Goal: Task Accomplishment & Management: Use online tool/utility

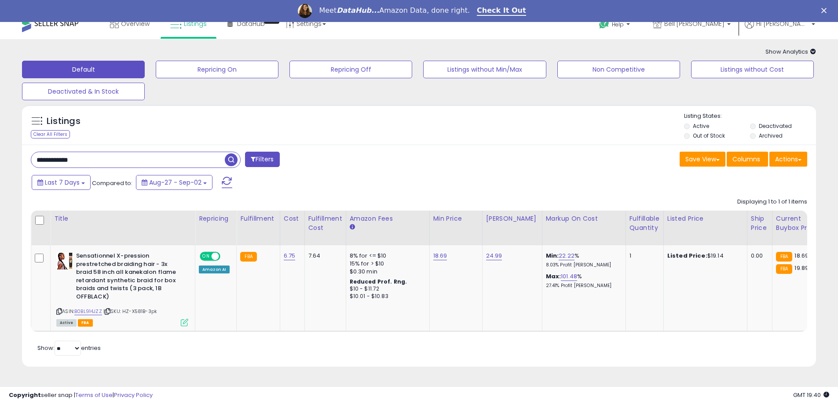
drag, startPoint x: 51, startPoint y: 159, endPoint x: 39, endPoint y: 159, distance: 12.3
click at [39, 159] on input "**********" at bounding box center [128, 159] width 194 height 15
paste input "text"
click at [232, 156] on span "button" at bounding box center [231, 159] width 13 height 13
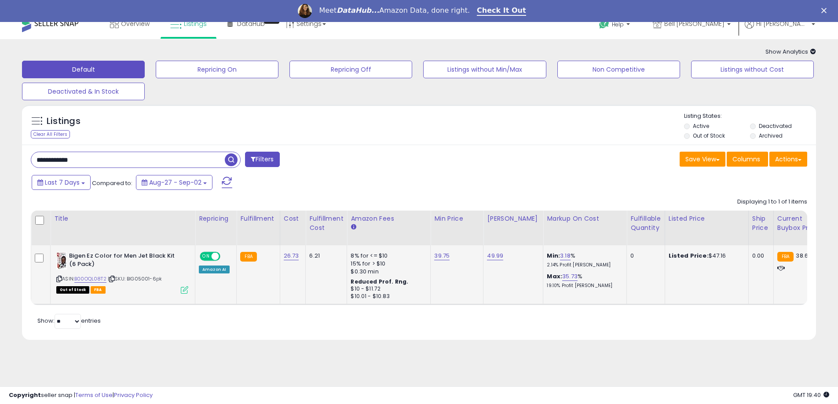
click at [184, 291] on icon at bounding box center [184, 289] width 7 height 7
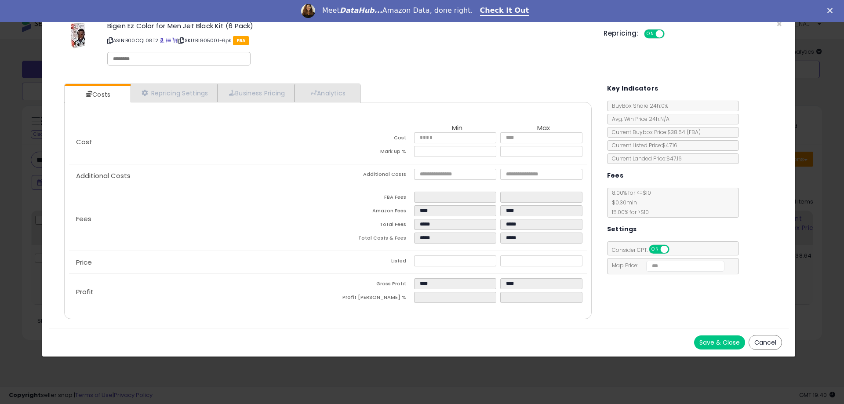
click at [767, 336] on button "Cancel" at bounding box center [765, 342] width 33 height 15
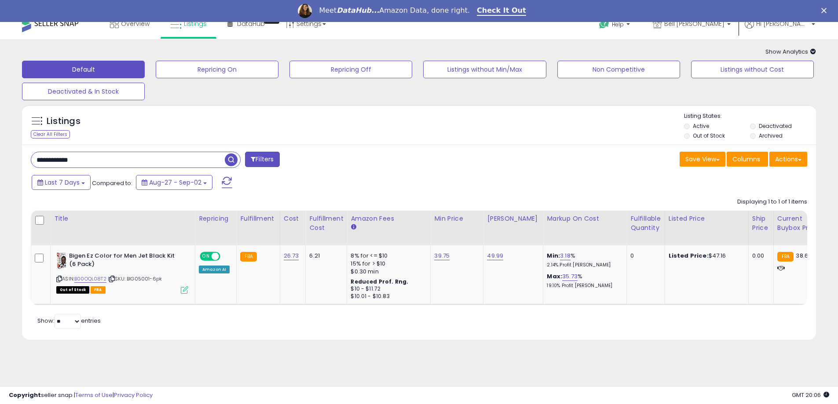
click at [99, 165] on input "**********" at bounding box center [128, 159] width 194 height 15
paste input "*"
click at [226, 161] on span "button" at bounding box center [231, 159] width 13 height 13
click at [183, 292] on icon at bounding box center [184, 289] width 7 height 7
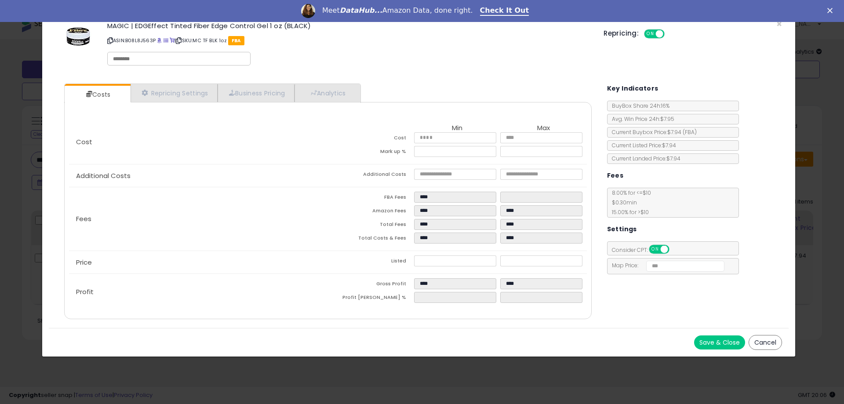
click at [755, 342] on button "Cancel" at bounding box center [765, 342] width 33 height 15
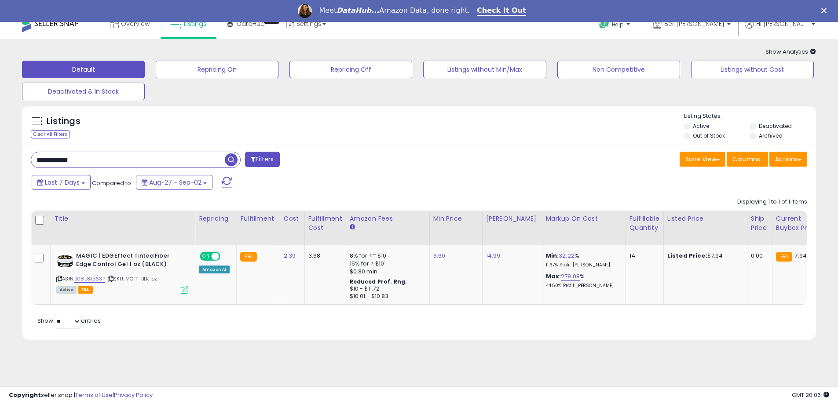
paste input "***"
click at [228, 161] on span "button" at bounding box center [231, 159] width 13 height 13
click at [186, 299] on icon at bounding box center [184, 297] width 7 height 7
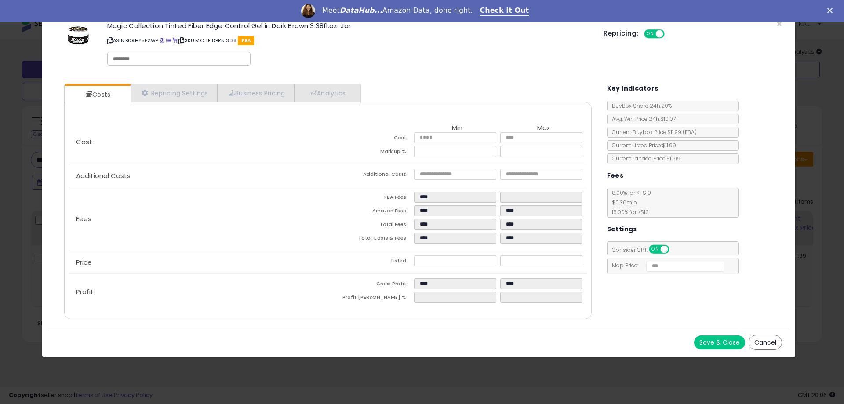
click at [766, 342] on button "Cancel" at bounding box center [765, 342] width 33 height 15
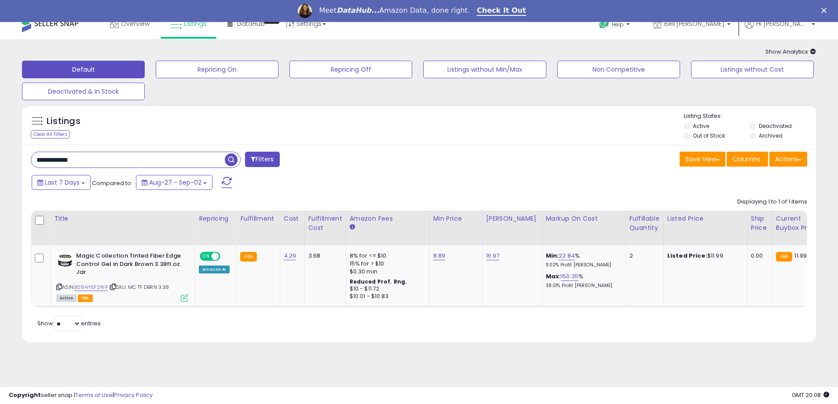
paste input "***"
click at [231, 163] on span "button" at bounding box center [231, 159] width 13 height 13
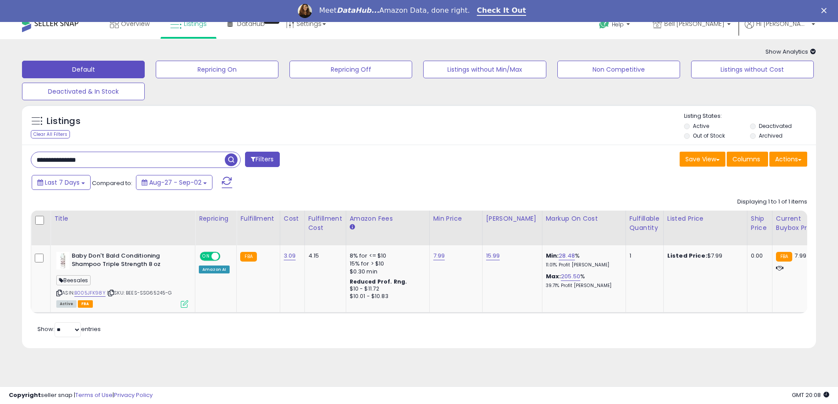
drag, startPoint x: 113, startPoint y: 158, endPoint x: 6, endPoint y: 158, distance: 107.3
click at [6, 158] on div "**********" at bounding box center [418, 203] width 829 height 311
paste input "text"
type input "**********"
click at [234, 158] on span "button" at bounding box center [231, 159] width 13 height 13
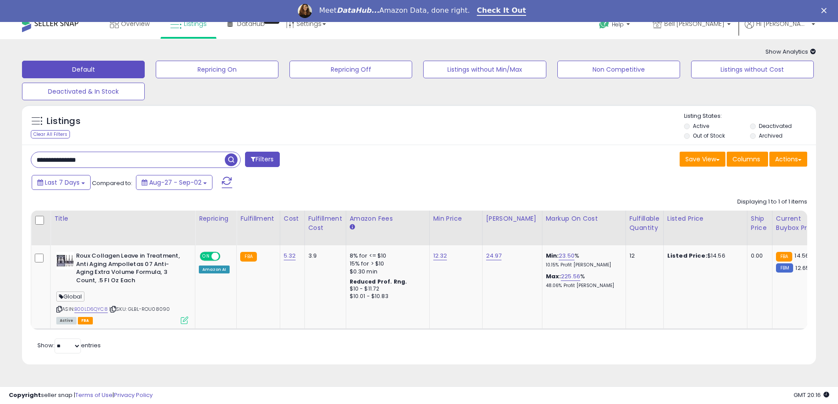
paste input "text"
click at [230, 161] on span "button" at bounding box center [231, 159] width 13 height 13
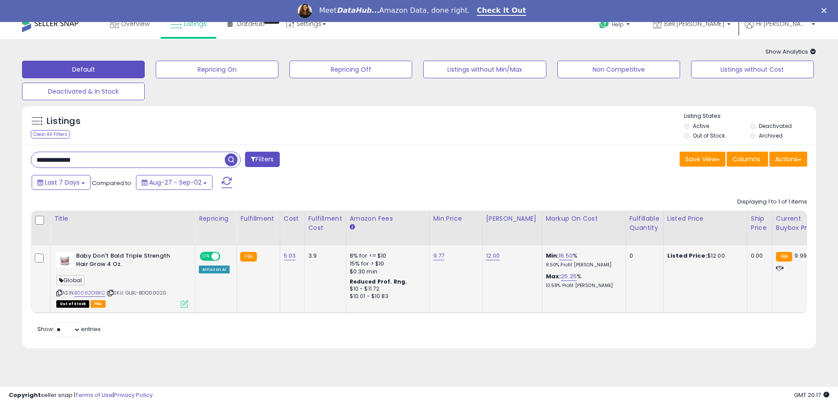
click at [184, 306] on icon at bounding box center [184, 303] width 7 height 7
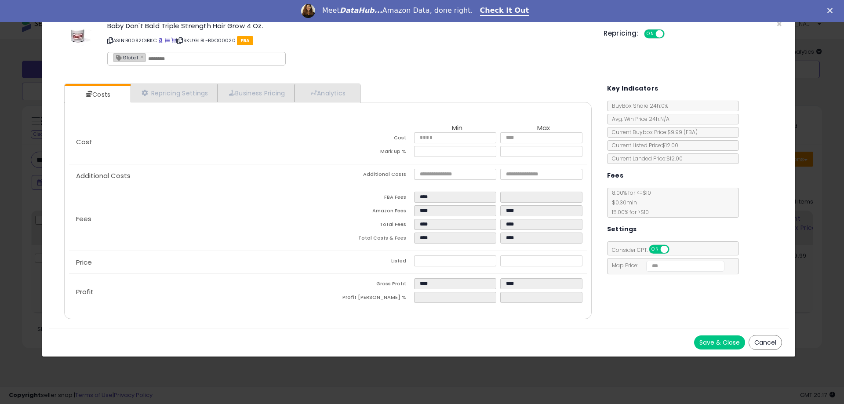
click at [769, 343] on button "Cancel" at bounding box center [765, 342] width 33 height 15
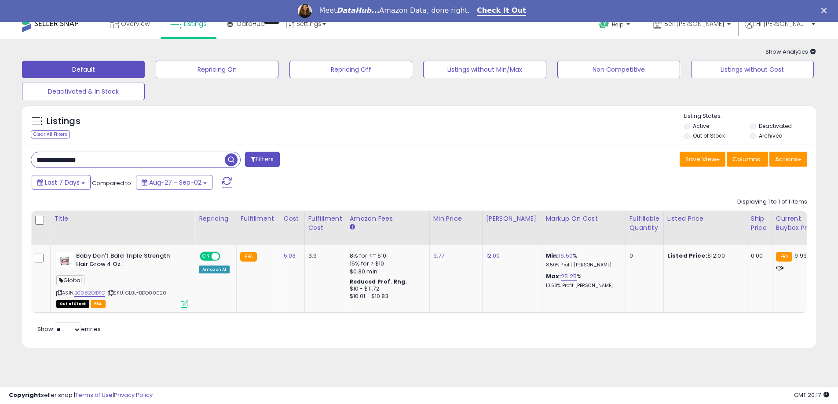
paste input "text"
click at [230, 161] on span "button" at bounding box center [231, 159] width 13 height 13
click at [184, 303] on icon at bounding box center [184, 303] width 7 height 7
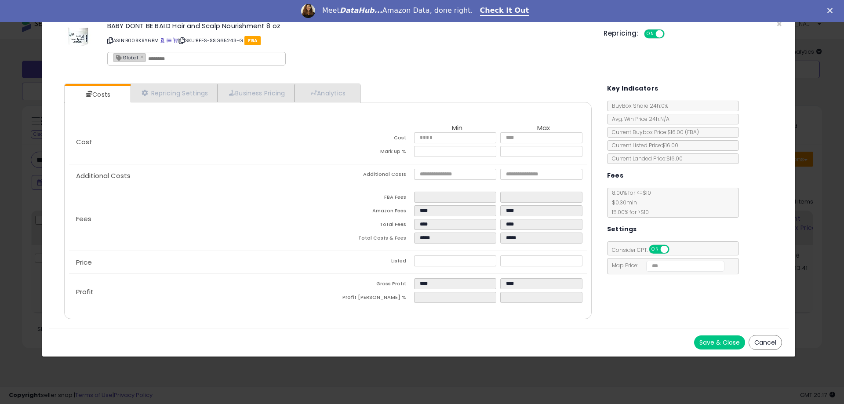
click at [752, 344] on button "Cancel" at bounding box center [765, 342] width 33 height 15
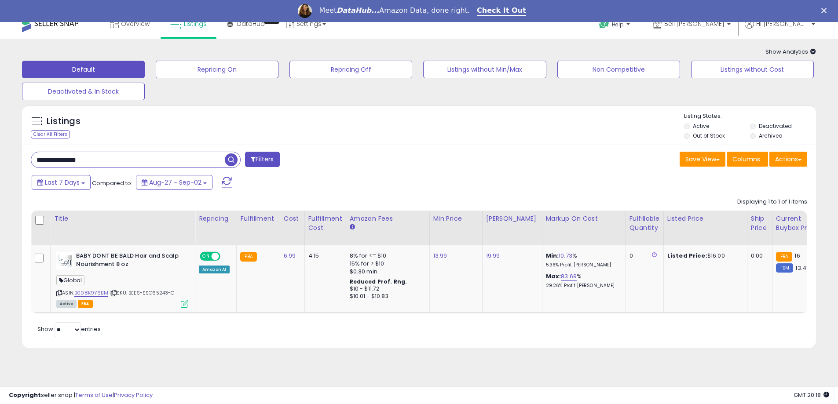
paste input "text"
click at [230, 152] on div "**********" at bounding box center [136, 160] width 210 height 16
click at [182, 304] on icon at bounding box center [184, 303] width 7 height 7
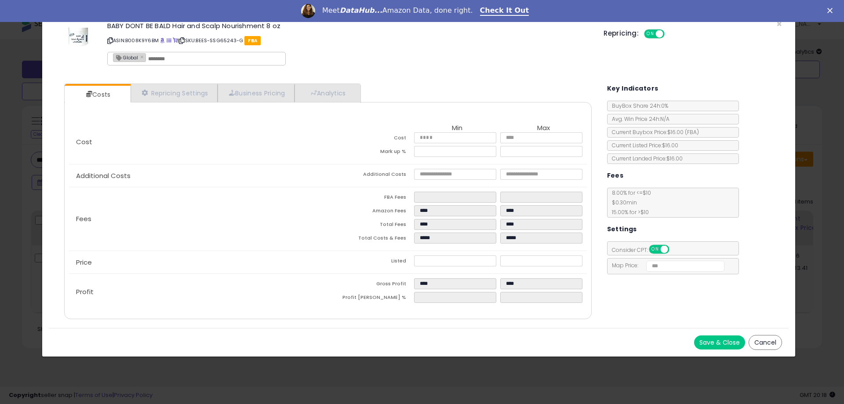
drag, startPoint x: 758, startPoint y: 336, endPoint x: 585, endPoint y: 228, distance: 203.9
click at [758, 337] on button "Cancel" at bounding box center [765, 342] width 33 height 15
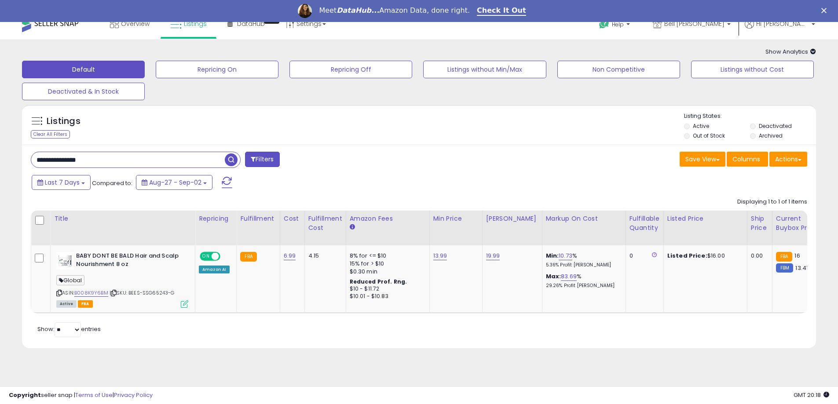
paste input "text"
click at [229, 161] on span "button" at bounding box center [231, 159] width 13 height 13
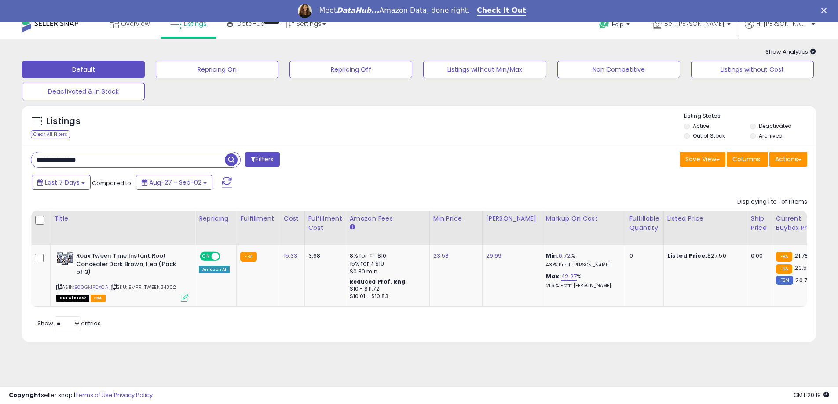
paste input "text"
click at [228, 161] on span "button" at bounding box center [231, 159] width 13 height 13
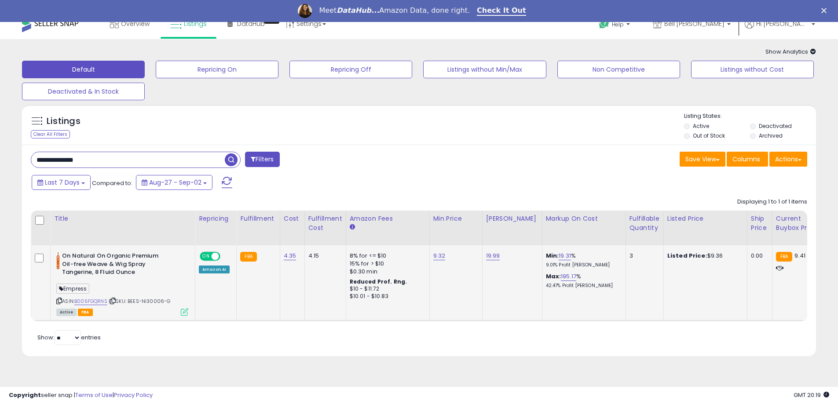
click at [186, 312] on icon at bounding box center [184, 311] width 7 height 7
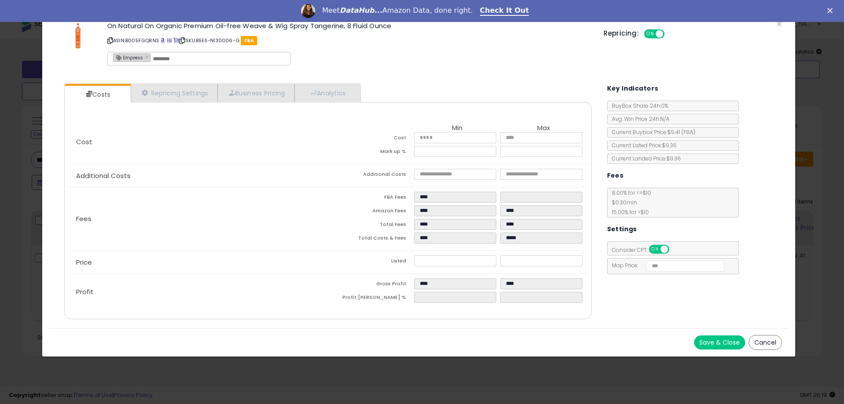
click at [778, 343] on button "Cancel" at bounding box center [765, 342] width 33 height 15
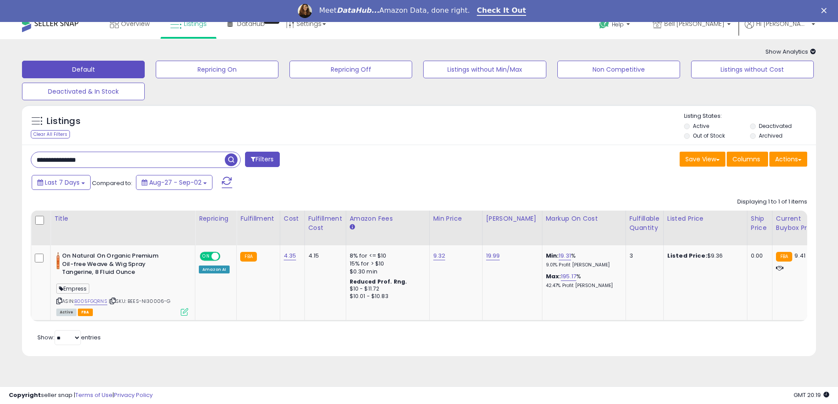
paste input "text"
click at [230, 158] on span "button" at bounding box center [231, 159] width 13 height 13
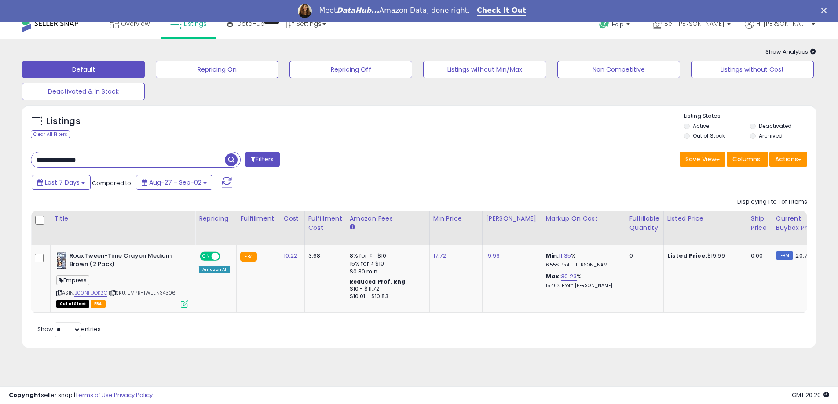
paste input "text"
click at [234, 161] on span "button" at bounding box center [231, 159] width 13 height 13
paste input "text"
click at [228, 157] on span "button" at bounding box center [231, 159] width 13 height 13
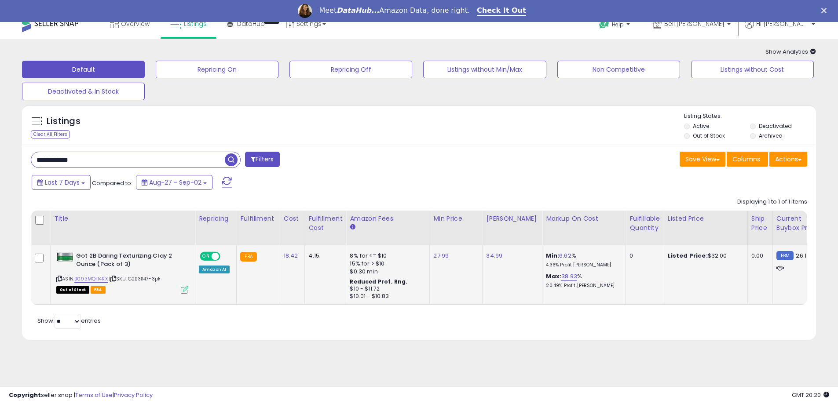
click at [182, 287] on icon at bounding box center [184, 289] width 7 height 7
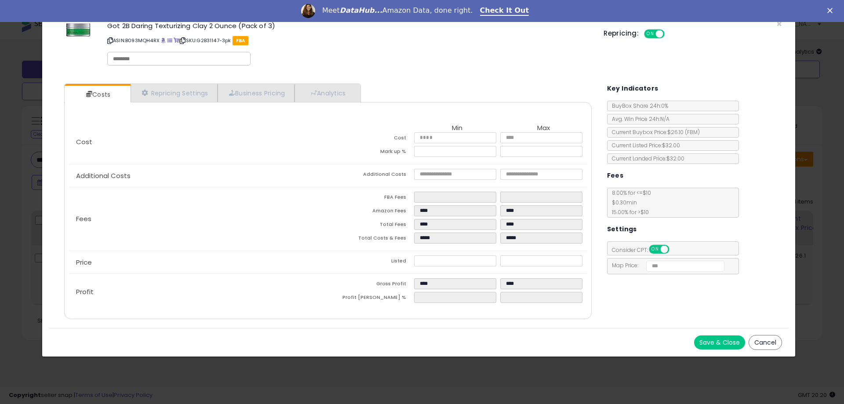
click at [773, 341] on button "Cancel" at bounding box center [765, 342] width 33 height 15
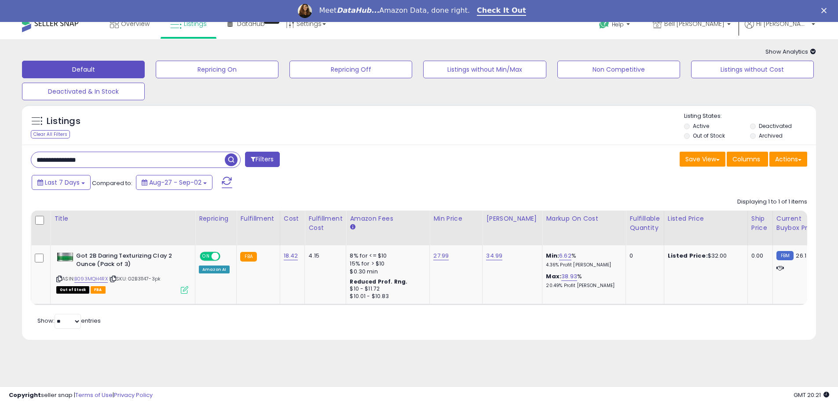
paste input "text"
type input "********"
click at [226, 163] on span "button" at bounding box center [231, 159] width 13 height 13
click at [182, 289] on icon at bounding box center [184, 288] width 7 height 7
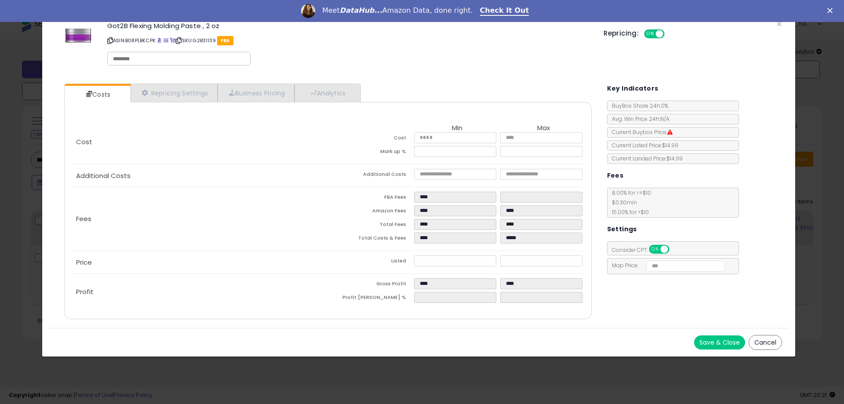
drag, startPoint x: 768, startPoint y: 339, endPoint x: 606, endPoint y: 308, distance: 164.8
click at [769, 339] on button "Cancel" at bounding box center [765, 342] width 33 height 15
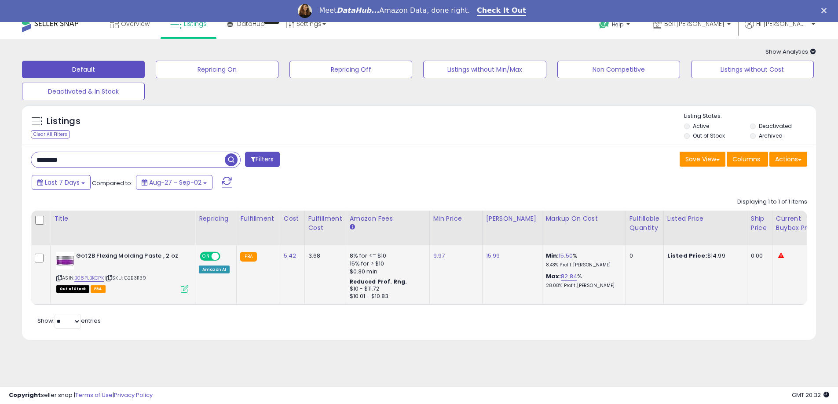
click at [186, 287] on icon at bounding box center [184, 288] width 7 height 7
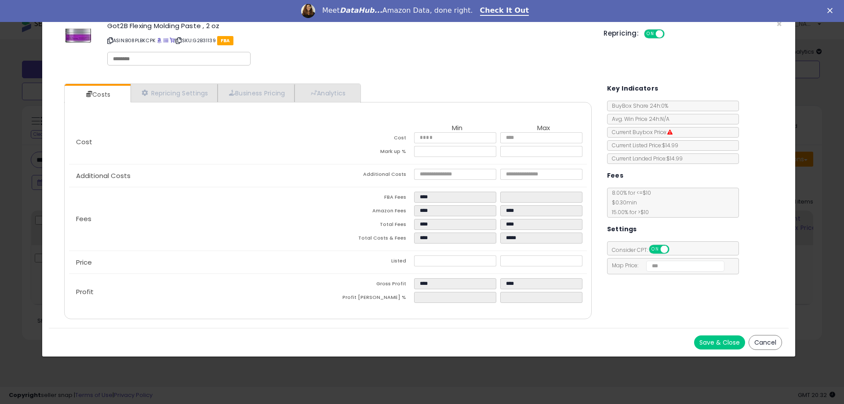
click at [764, 342] on button "Cancel" at bounding box center [765, 342] width 33 height 15
